Goal: Find specific fact: Find contact information

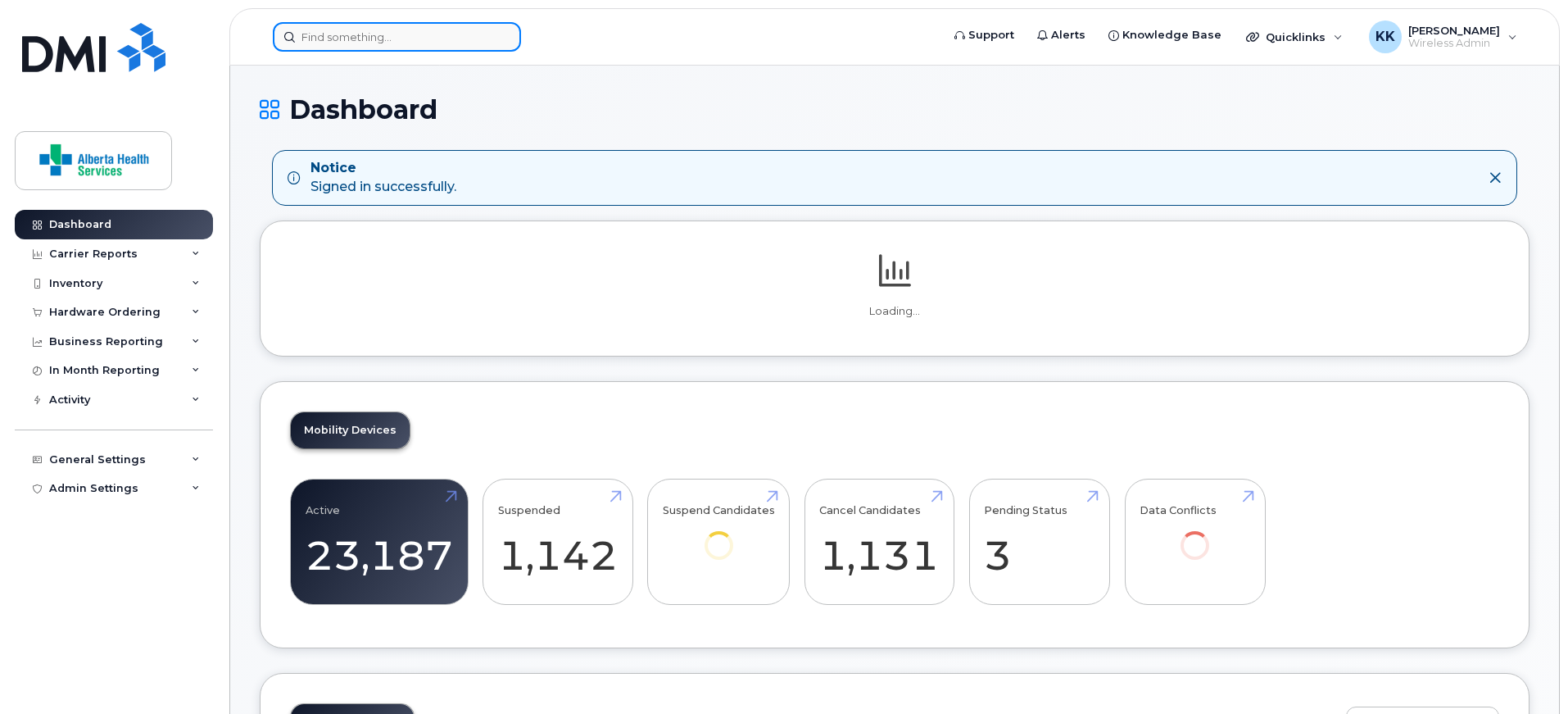
click at [344, 36] on input at bounding box center [396, 37] width 248 height 29
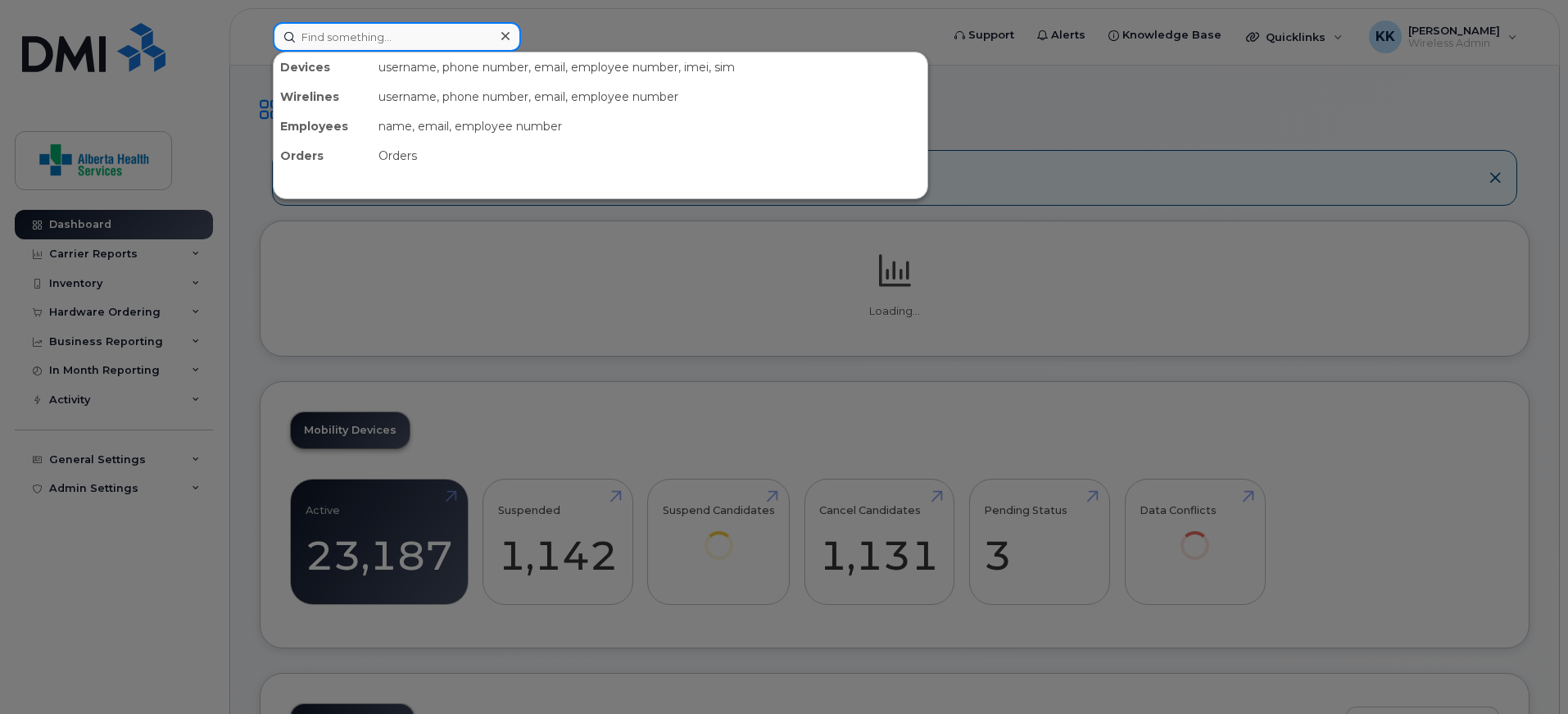
paste input "[PHONE_NUMBER]"
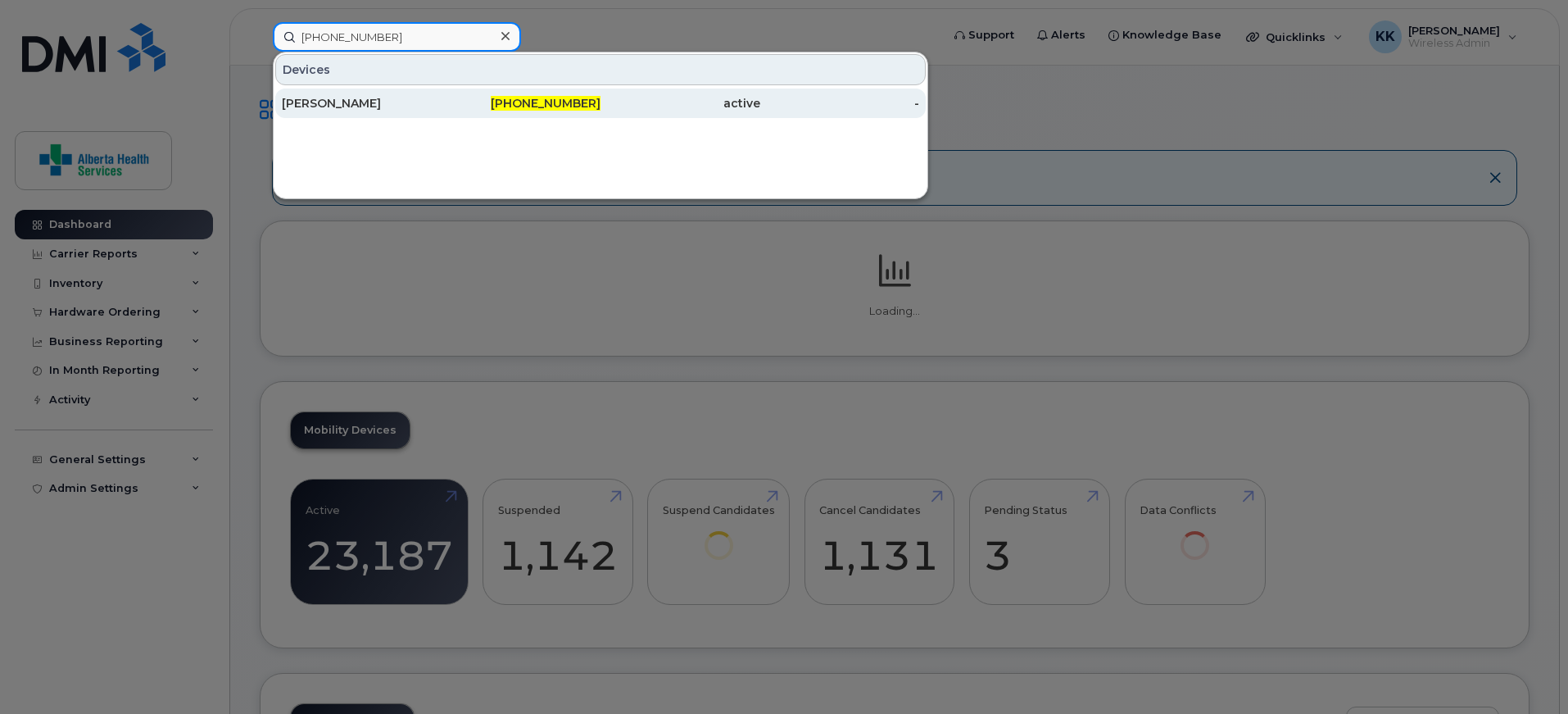
type input "[PHONE_NUMBER]"
click at [422, 101] on div "[PERSON_NAME]" at bounding box center [362, 102] width 160 height 16
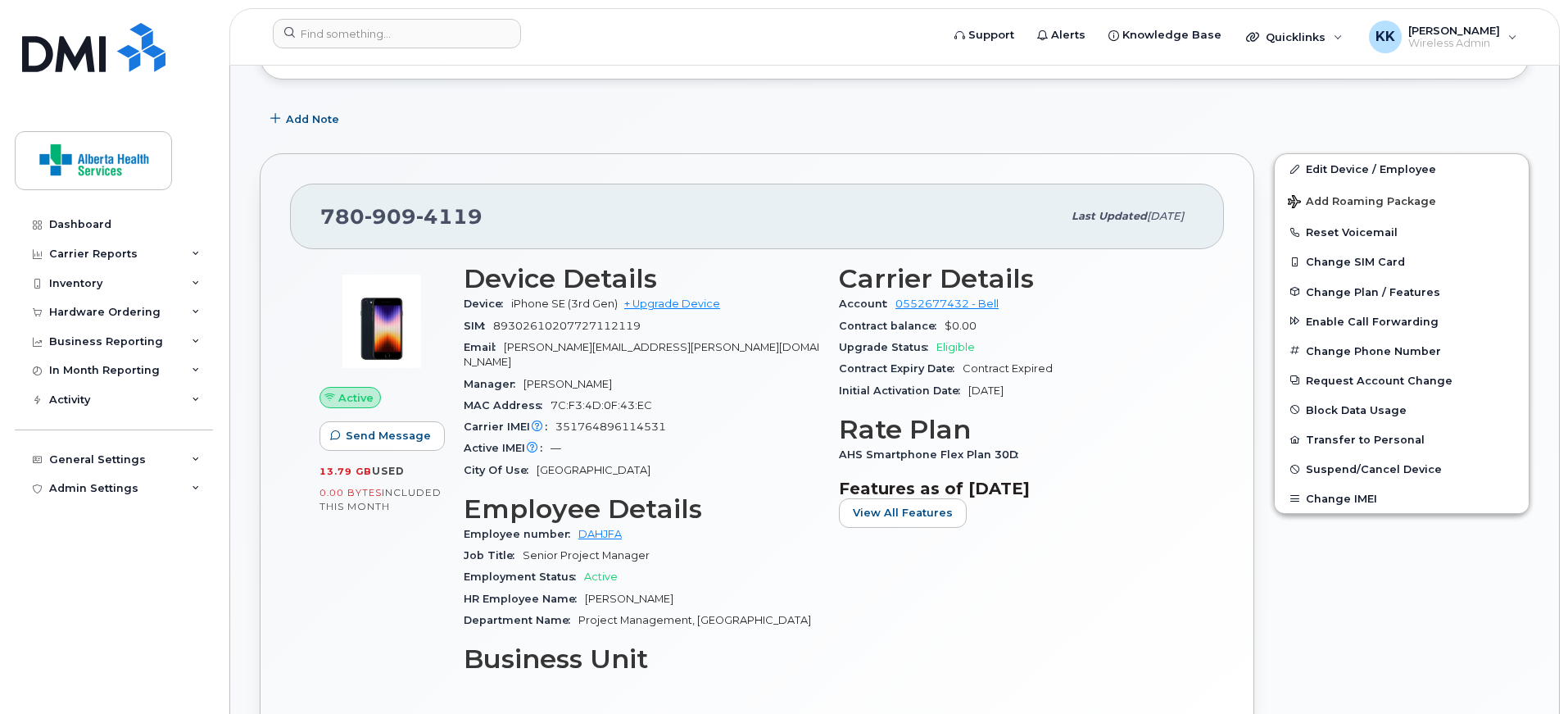
scroll to position [231, 0]
